Goal: Task Accomplishment & Management: Manage account settings

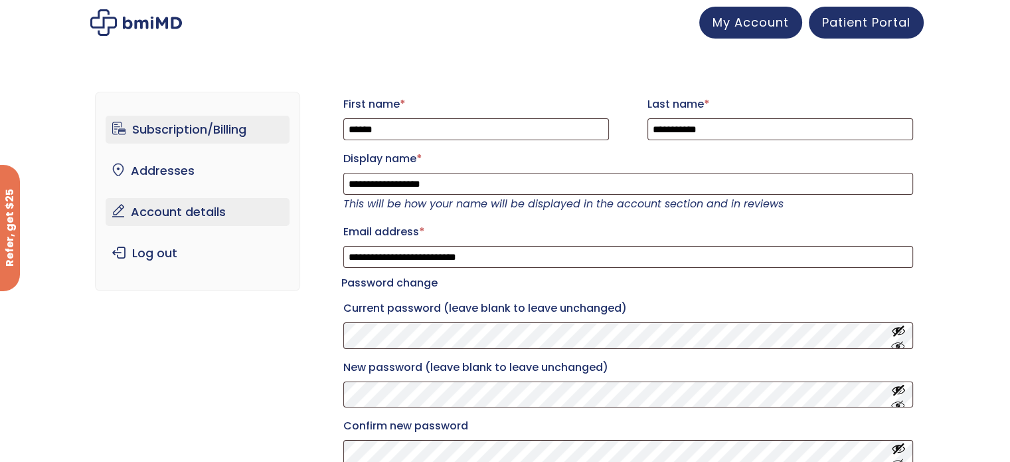
click at [168, 120] on link "Subscription/Billing" at bounding box center [198, 130] width 184 height 28
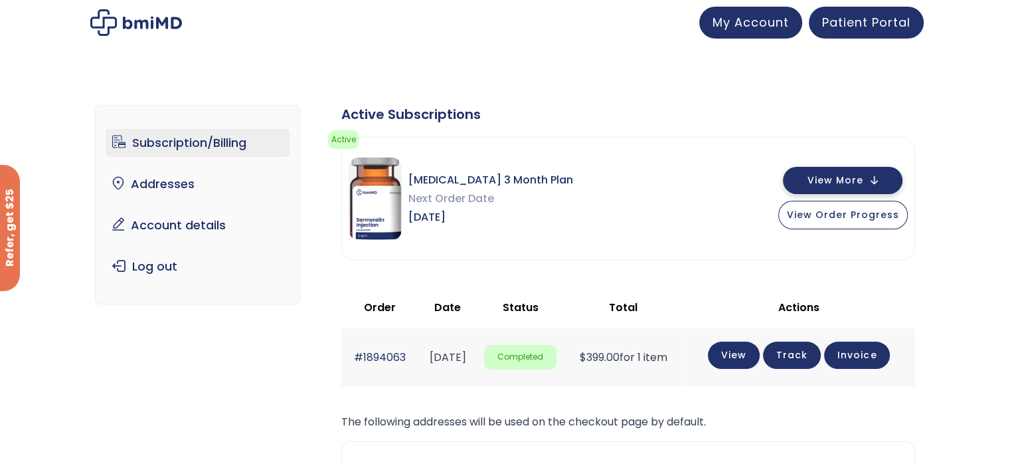
click at [877, 180] on button "View More" at bounding box center [843, 180] width 120 height 27
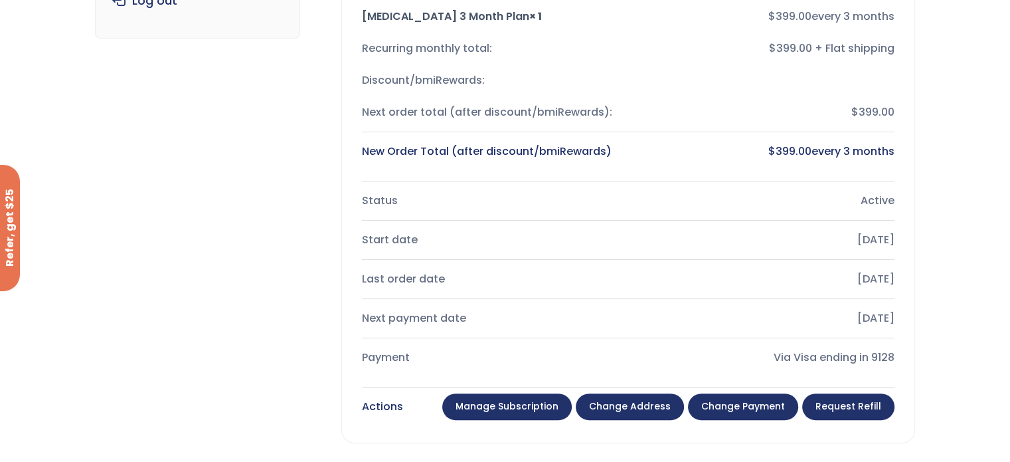
scroll to position [398, 0]
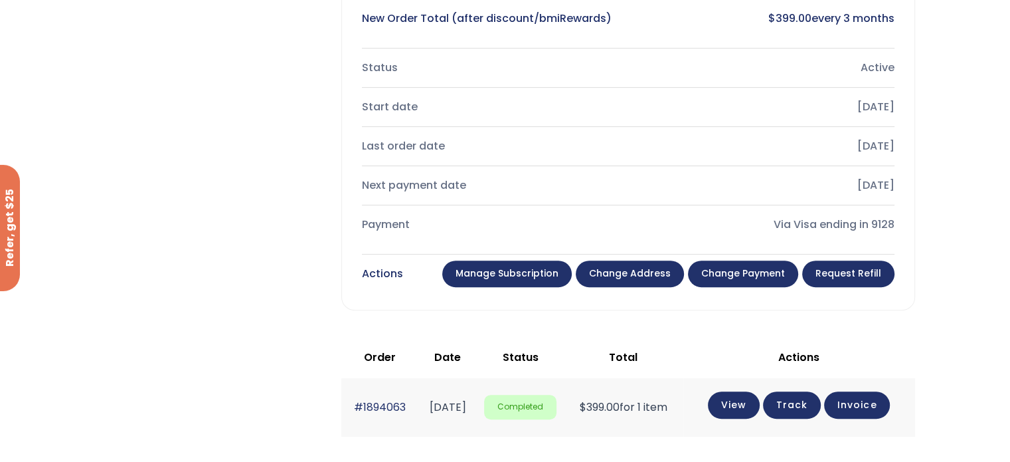
click at [495, 280] on link "Manage Subscription" at bounding box center [507, 273] width 130 height 27
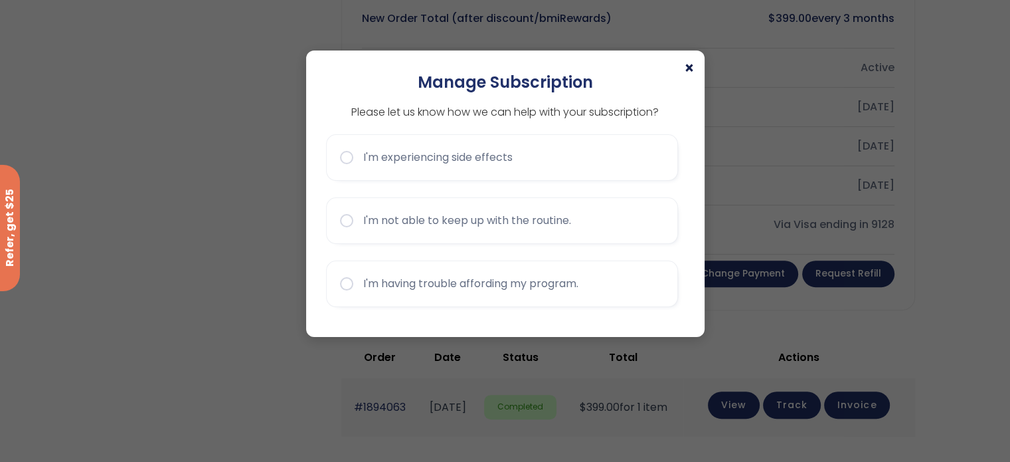
click at [687, 68] on span "×" at bounding box center [689, 68] width 11 height 16
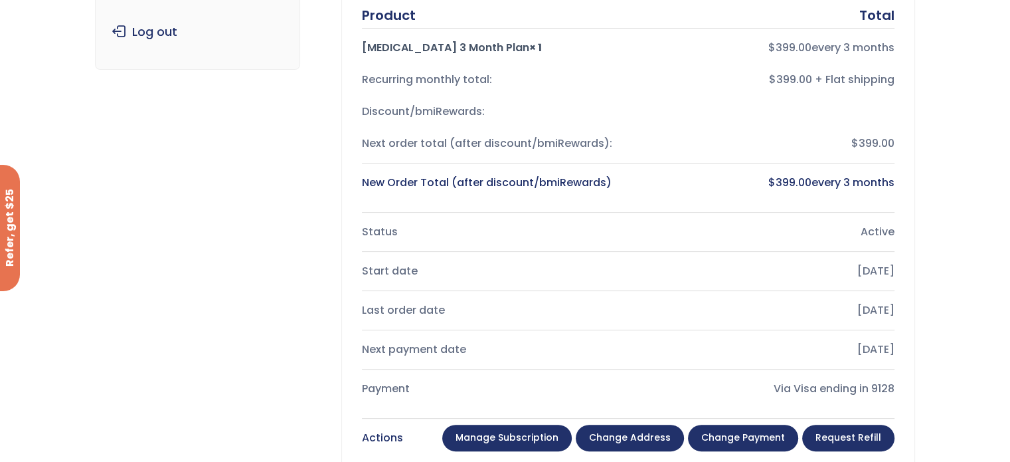
scroll to position [266, 0]
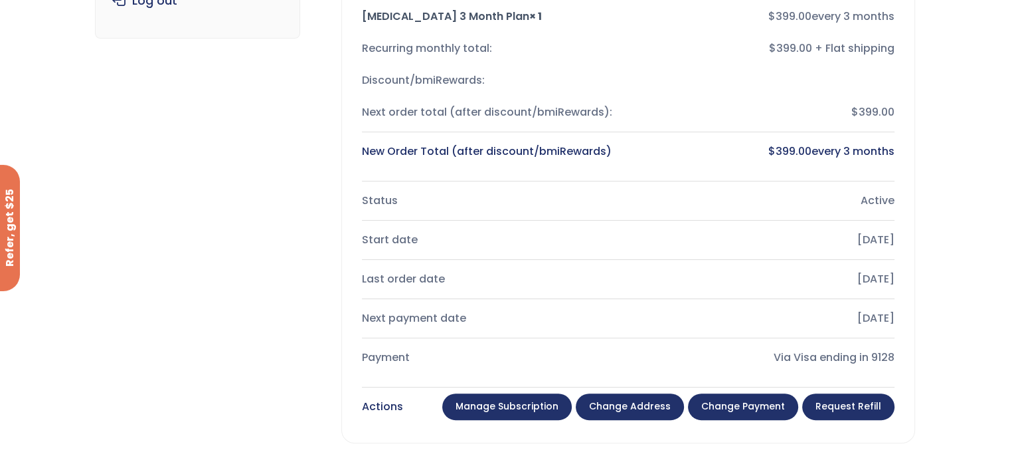
click at [539, 410] on link "Manage Subscription" at bounding box center [507, 406] width 130 height 27
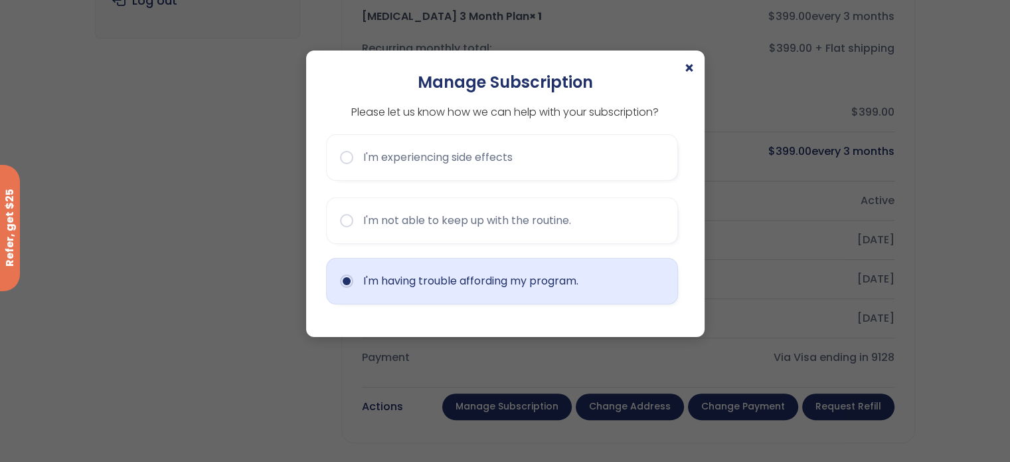
click at [359, 286] on button "I'm having trouble affording my program." at bounding box center [502, 281] width 352 height 46
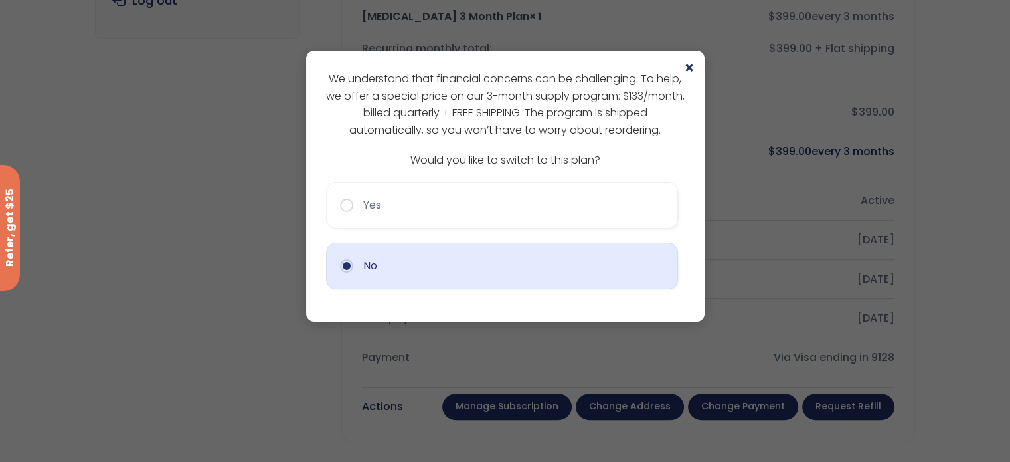
click at [500, 261] on button "No" at bounding box center [502, 265] width 352 height 46
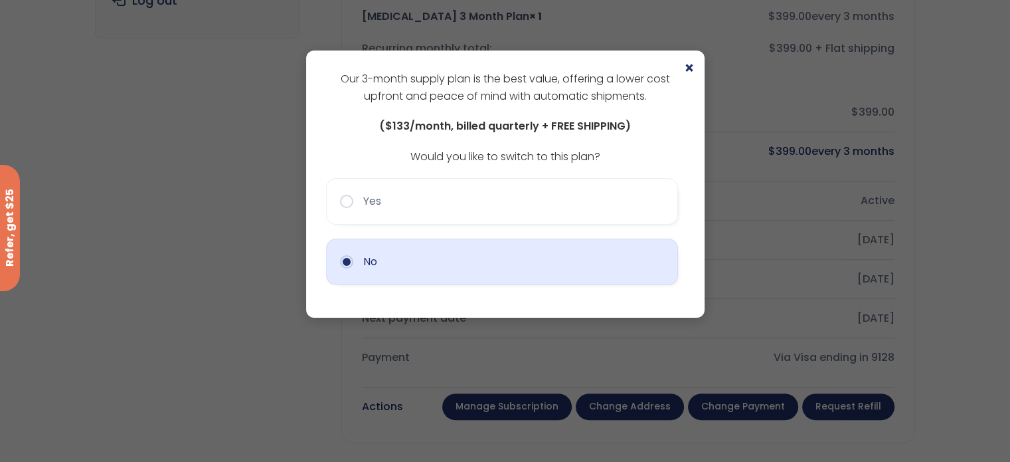
click at [343, 262] on button "No" at bounding box center [502, 261] width 352 height 46
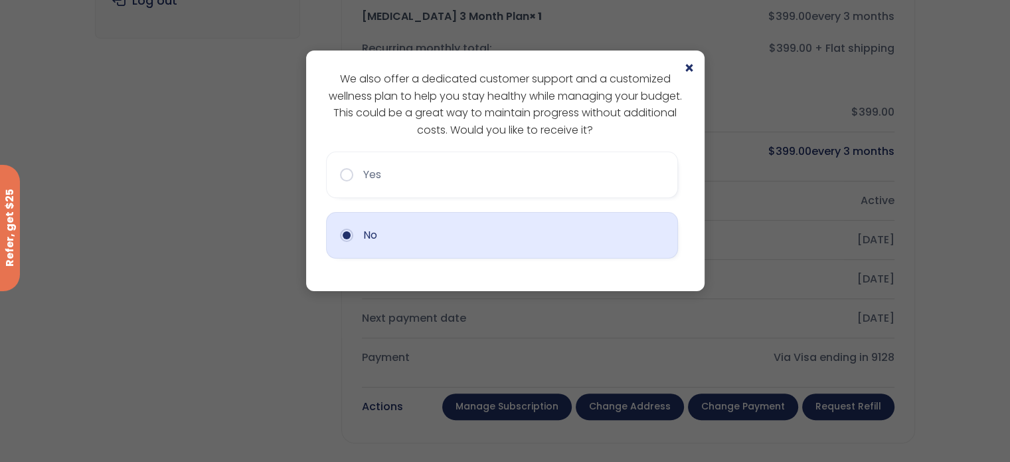
click at [337, 232] on button "No" at bounding box center [502, 235] width 352 height 46
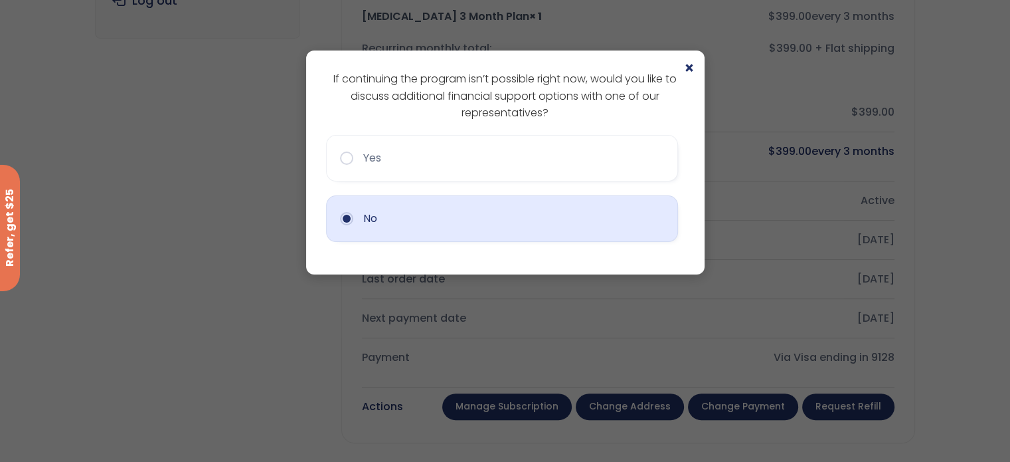
click at [340, 220] on button "No" at bounding box center [502, 218] width 352 height 46
click at [346, 217] on button "No" at bounding box center [502, 218] width 352 height 46
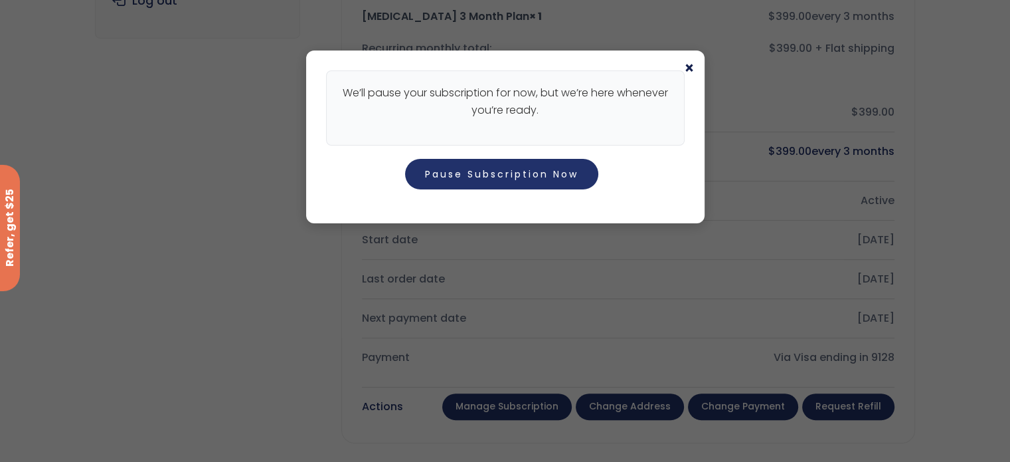
click at [688, 63] on span "×" at bounding box center [689, 68] width 11 height 16
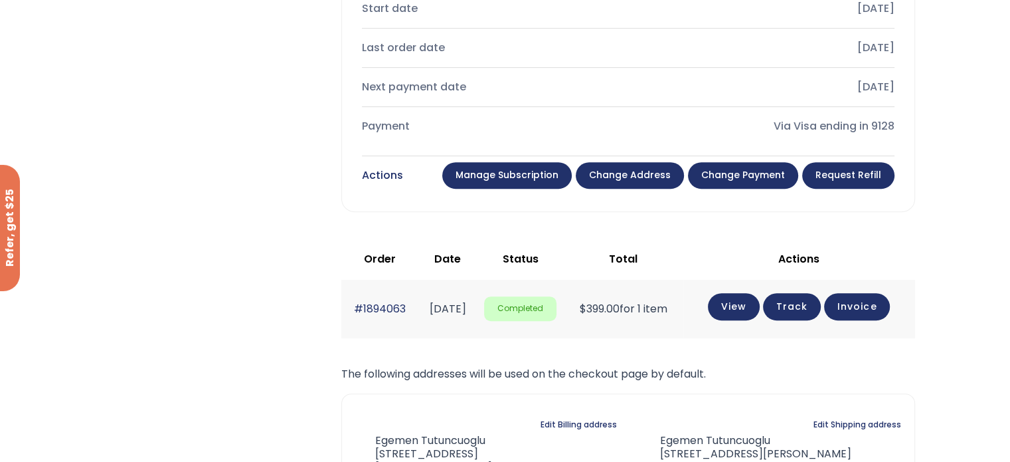
scroll to position [531, 0]
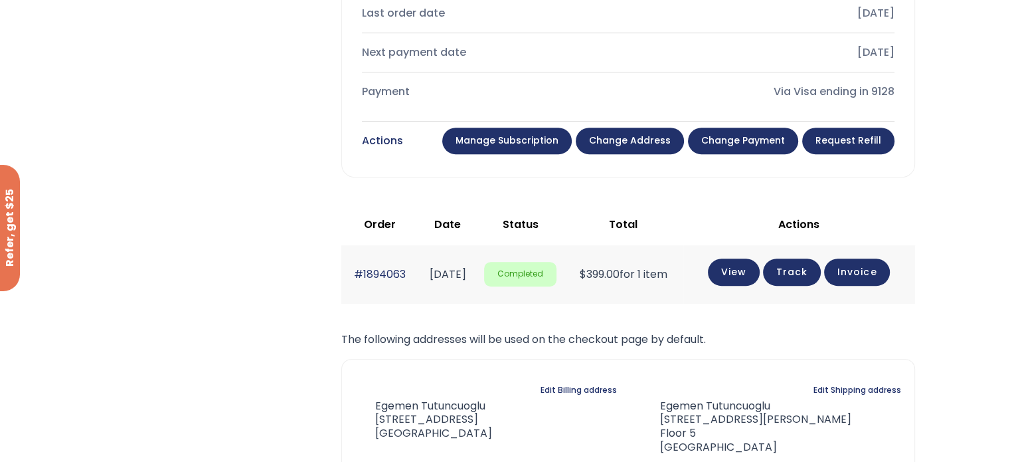
click at [533, 139] on link "Manage Subscription" at bounding box center [507, 141] width 130 height 27
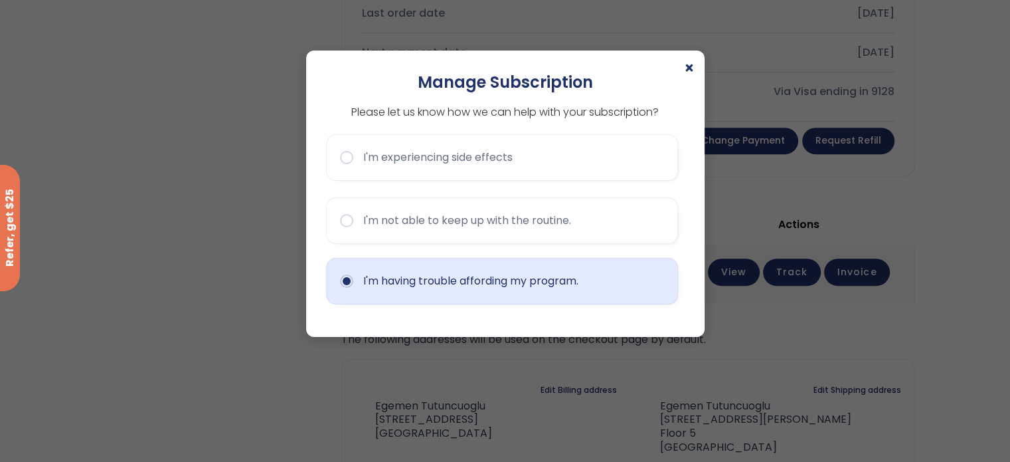
click at [408, 273] on button "I'm having trouble affording my program." at bounding box center [502, 281] width 352 height 46
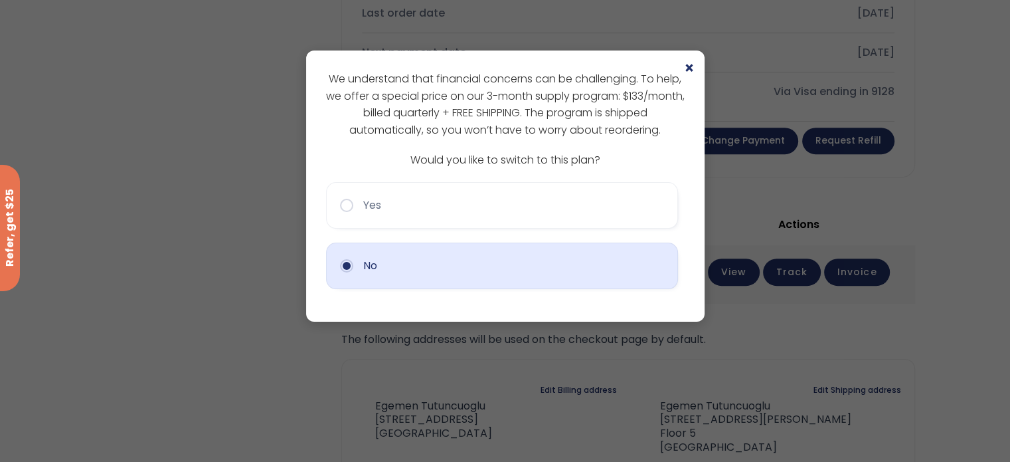
click at [395, 271] on button "No" at bounding box center [502, 265] width 352 height 46
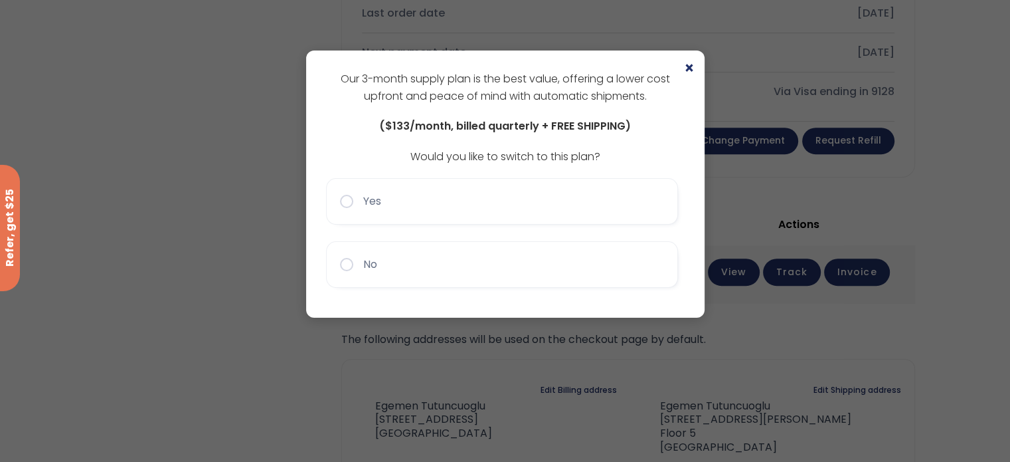
click at [395, 271] on button "No" at bounding box center [502, 264] width 352 height 46
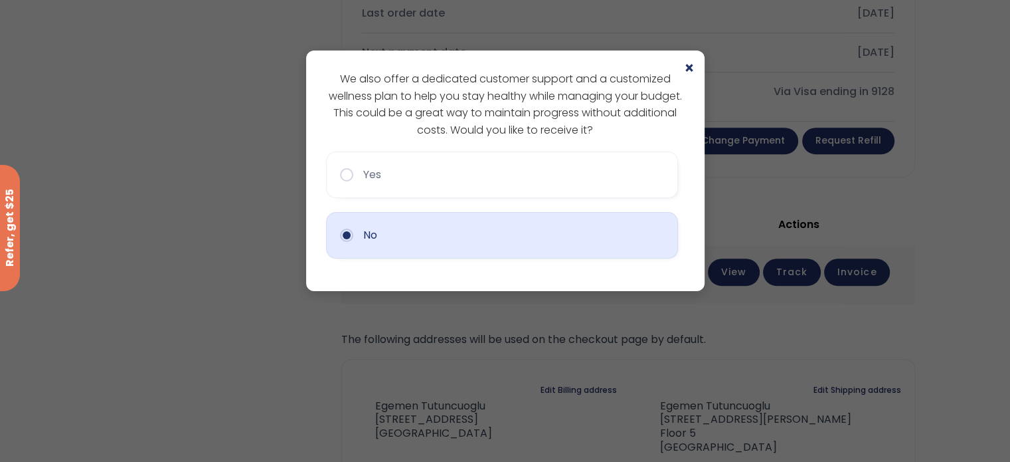
click at [398, 246] on button "No" at bounding box center [502, 235] width 352 height 46
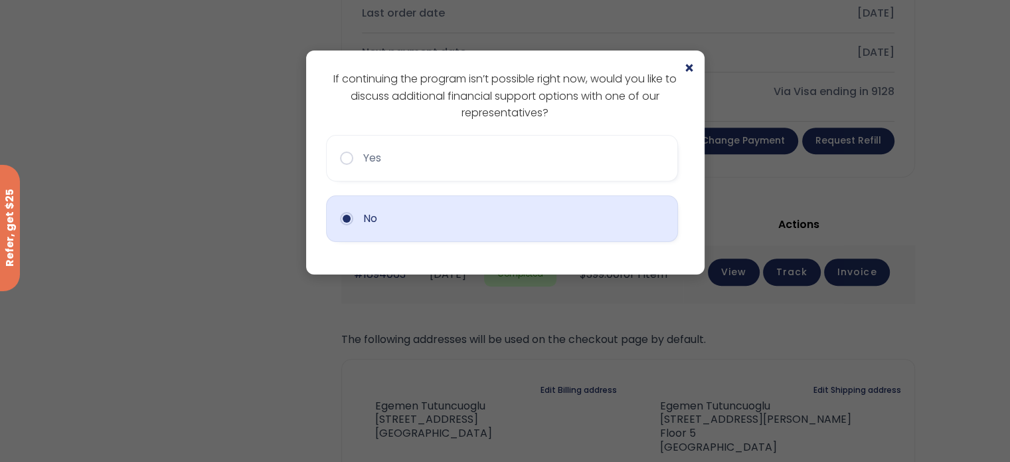
click at [393, 222] on button "No" at bounding box center [502, 218] width 352 height 46
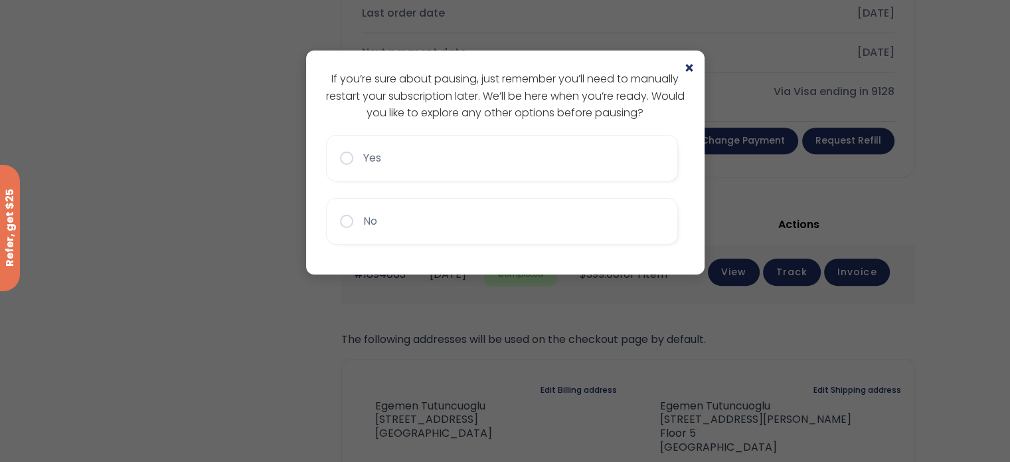
click at [393, 222] on button "No" at bounding box center [502, 221] width 352 height 46
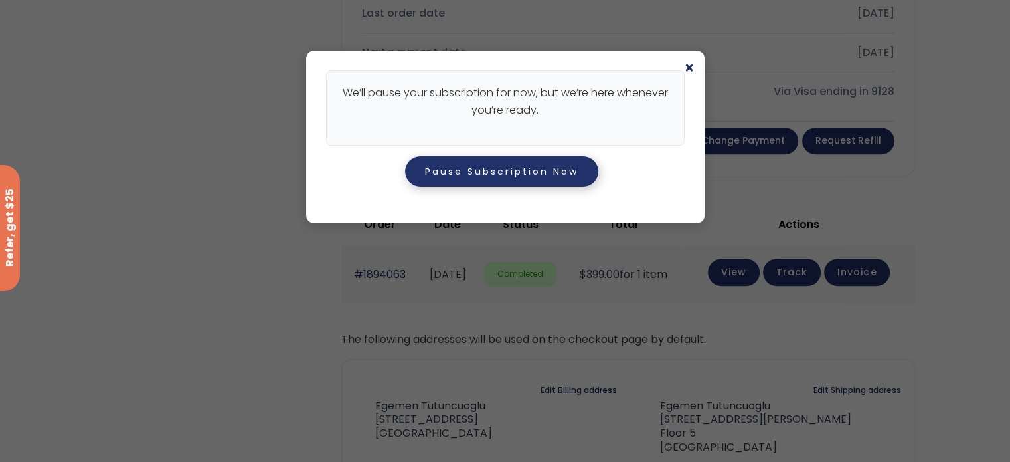
click at [521, 168] on button "Pause Subscription Now" at bounding box center [501, 171] width 193 height 31
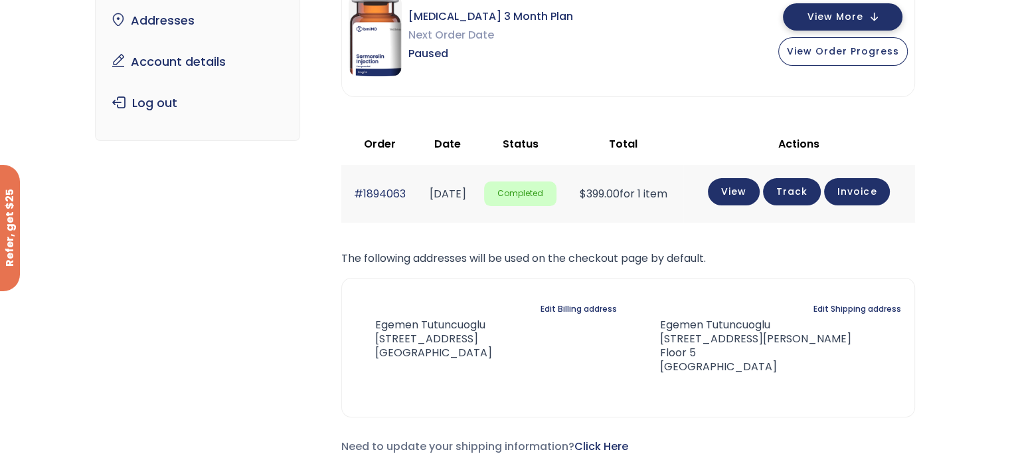
scroll to position [66, 0]
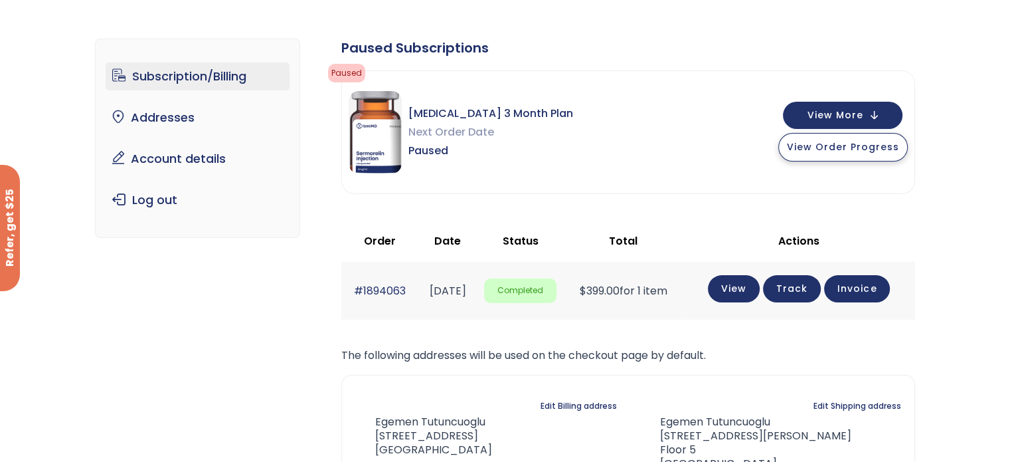
click at [861, 149] on span "View Order Progress" at bounding box center [843, 146] width 112 height 13
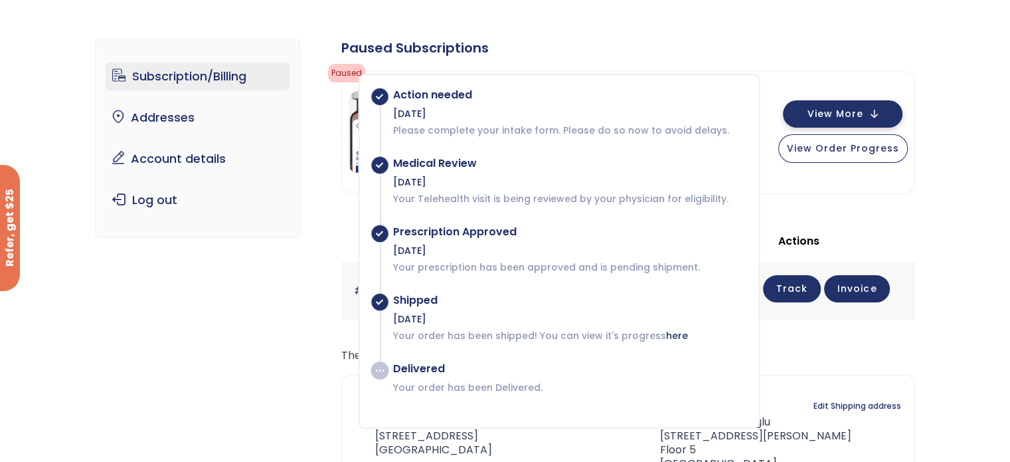
click at [871, 119] on button "View More" at bounding box center [843, 113] width 120 height 27
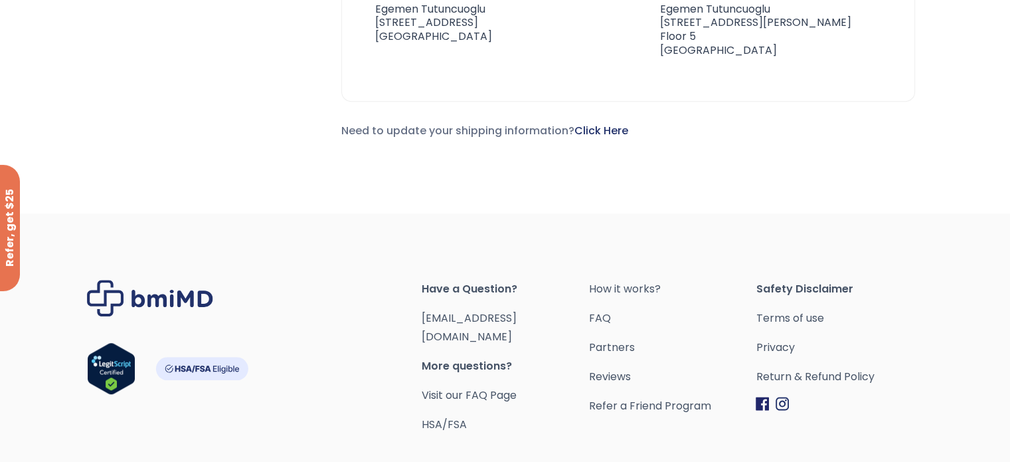
scroll to position [930, 0]
